Goal: Check status: Check status

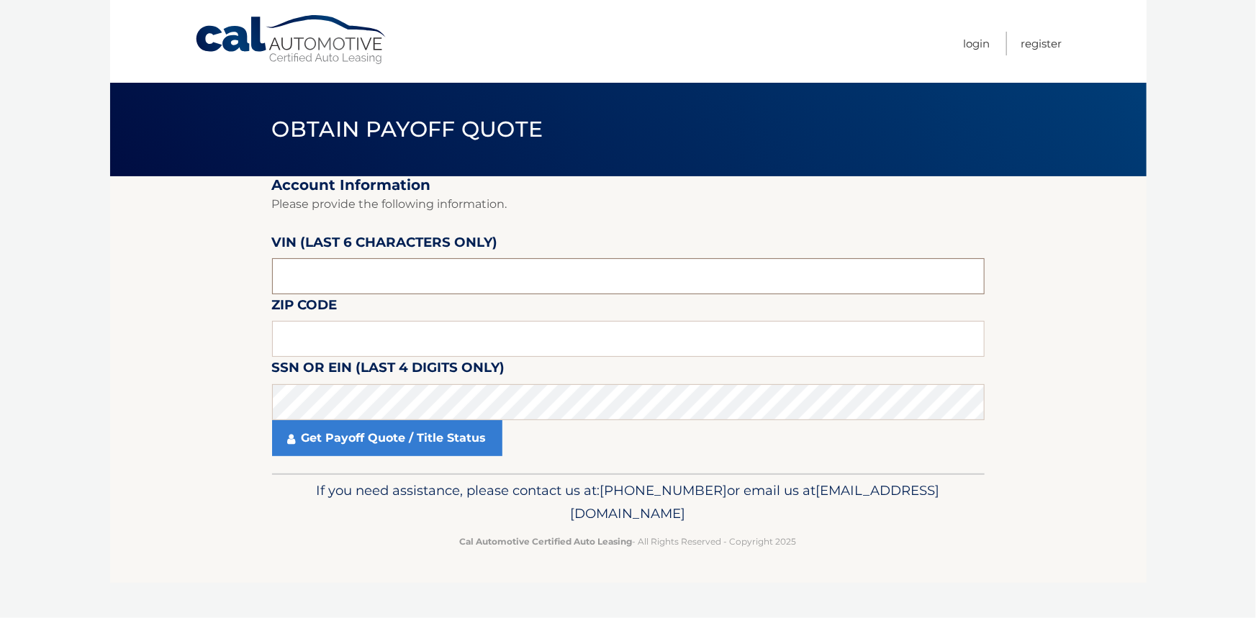
click at [375, 269] on input "text" at bounding box center [628, 276] width 713 height 36
type input "249045"
click at [369, 341] on input "text" at bounding box center [628, 339] width 713 height 36
type input "10312"
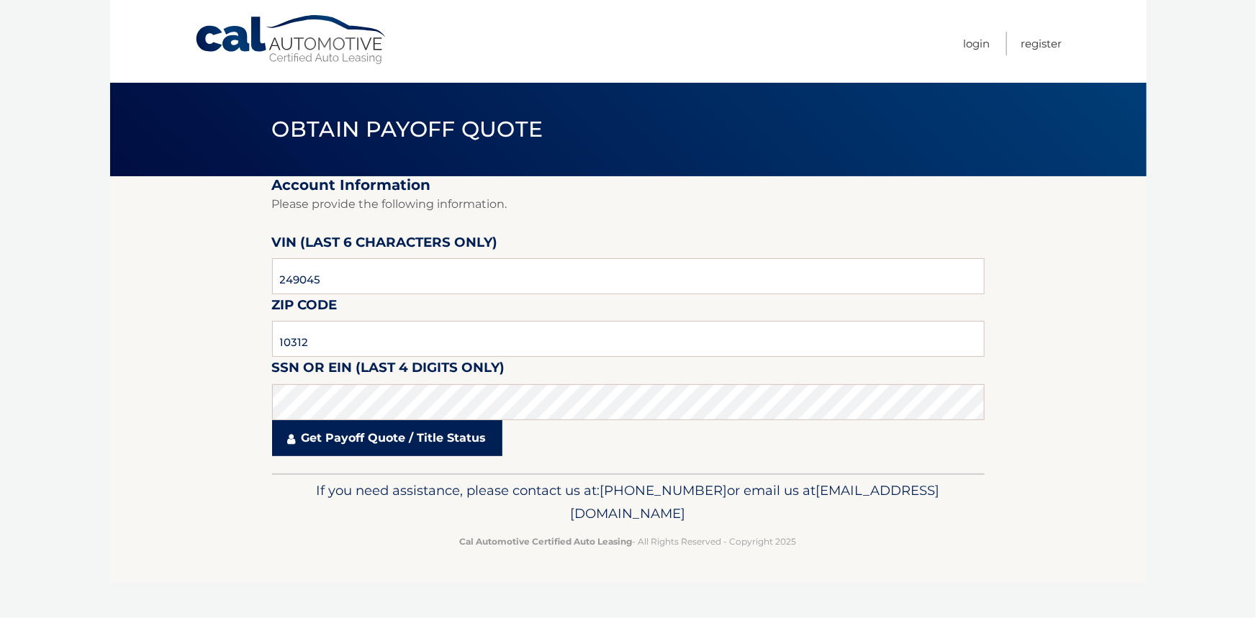
click at [372, 441] on link "Get Payoff Quote / Title Status" at bounding box center [387, 438] width 230 height 36
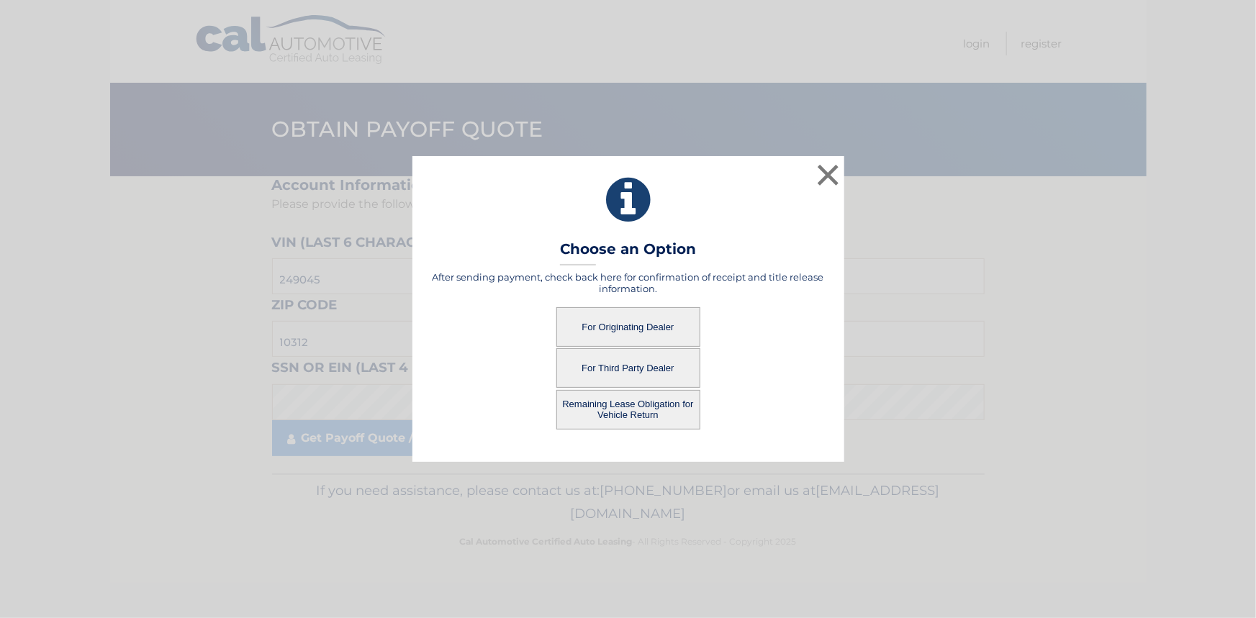
click at [616, 328] on button "For Originating Dealer" at bounding box center [629, 327] width 144 height 40
click at [616, 327] on button "For Originating Dealer" at bounding box center [629, 327] width 144 height 40
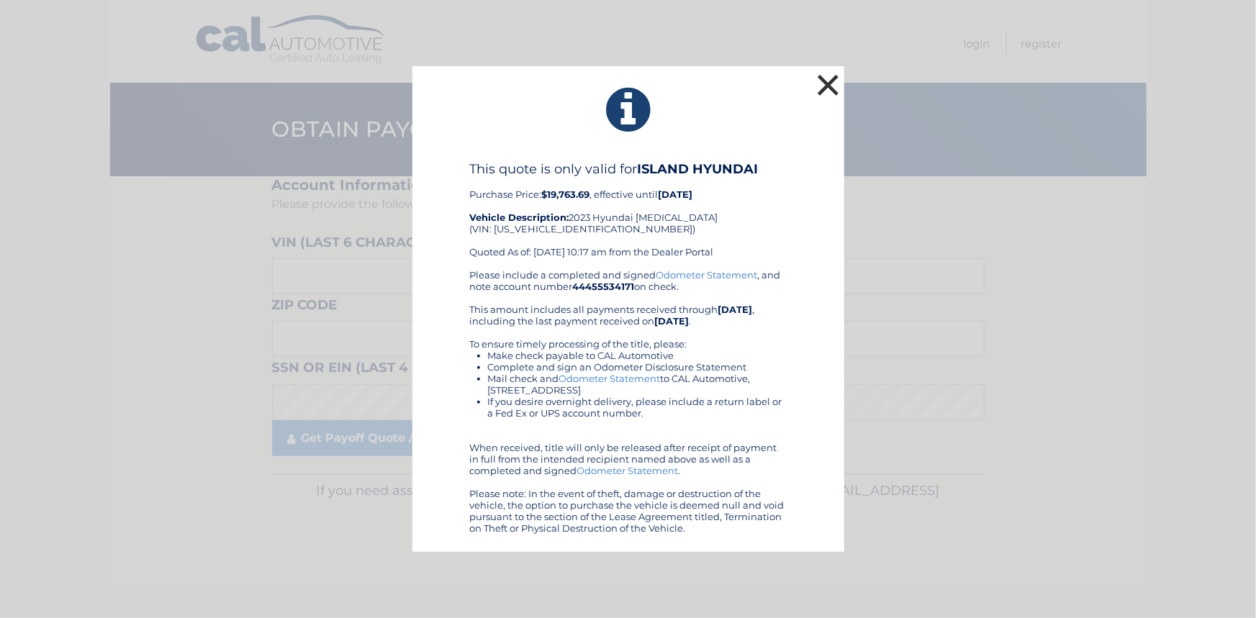
click at [815, 84] on button "×" at bounding box center [828, 85] width 29 height 29
